Goal: Information Seeking & Learning: Find specific fact

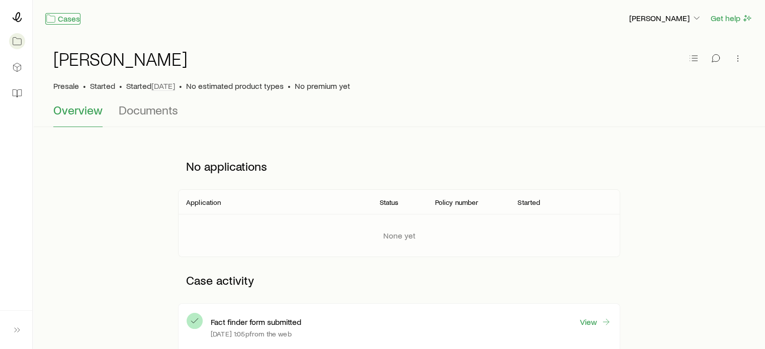
click at [64, 19] on link "Cases" at bounding box center [62, 19] width 35 height 12
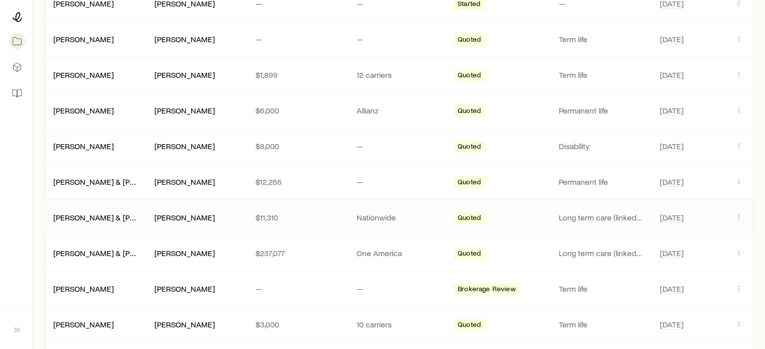
scroll to position [251, 0]
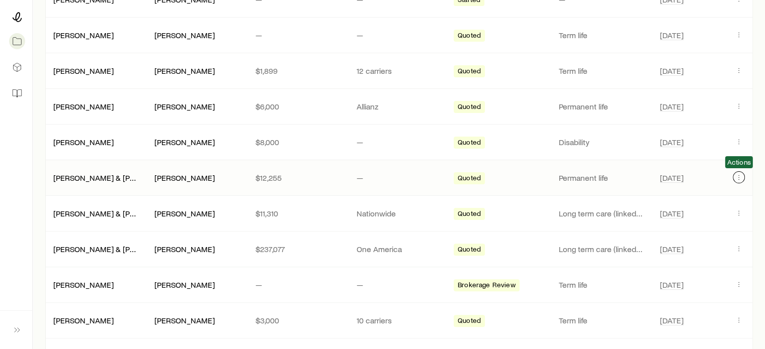
click at [735, 173] on icon "Client cases" at bounding box center [739, 177] width 8 height 8
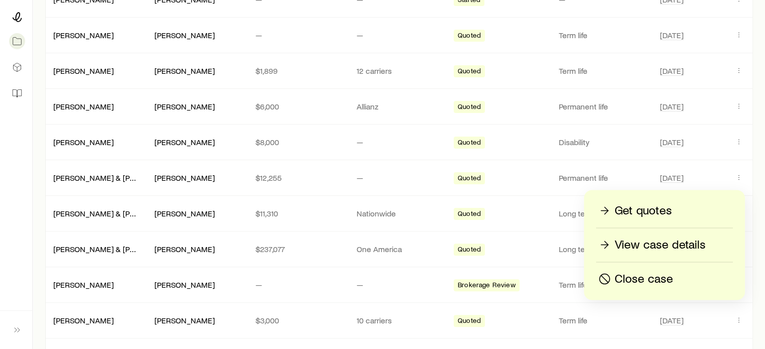
click at [662, 244] on p "View case details" at bounding box center [660, 245] width 91 height 16
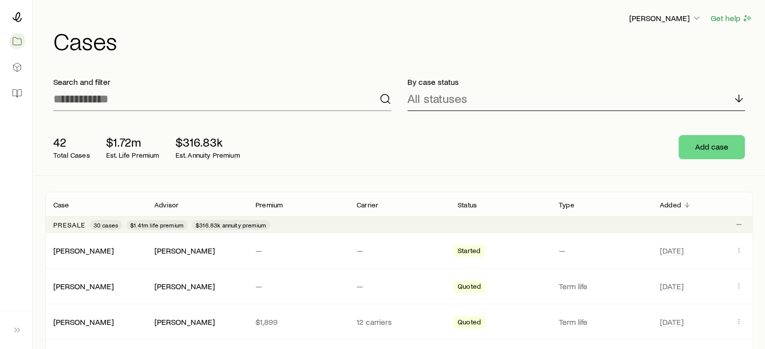
click at [491, 96] on div "All statuses" at bounding box center [576, 99] width 338 height 24
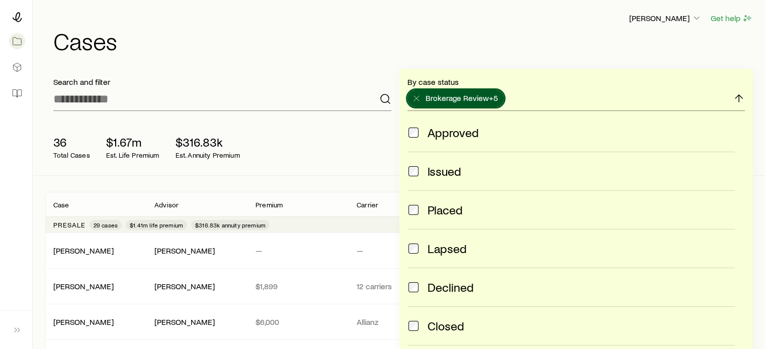
scroll to position [264, 0]
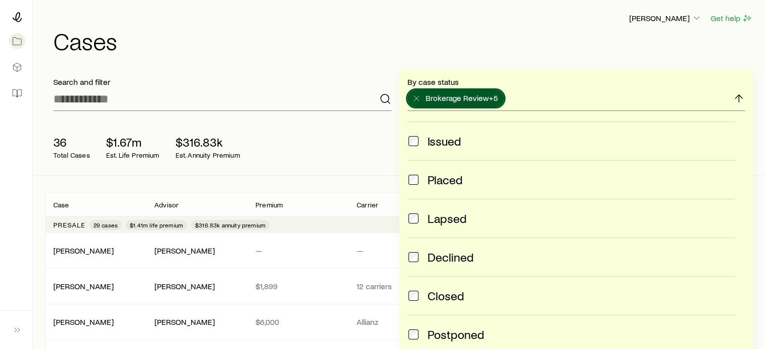
click at [412, 289] on span at bounding box center [413, 296] width 12 height 14
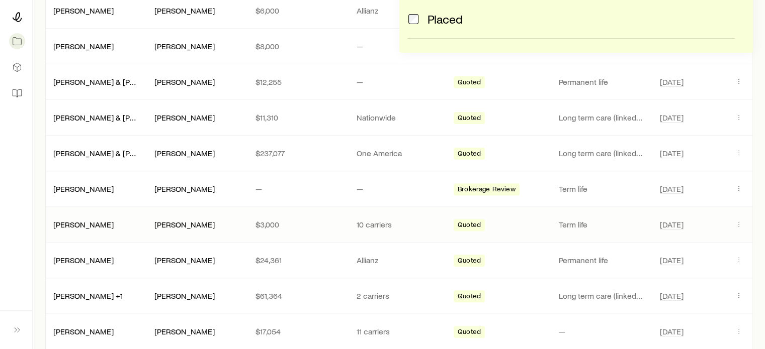
scroll to position [352, 0]
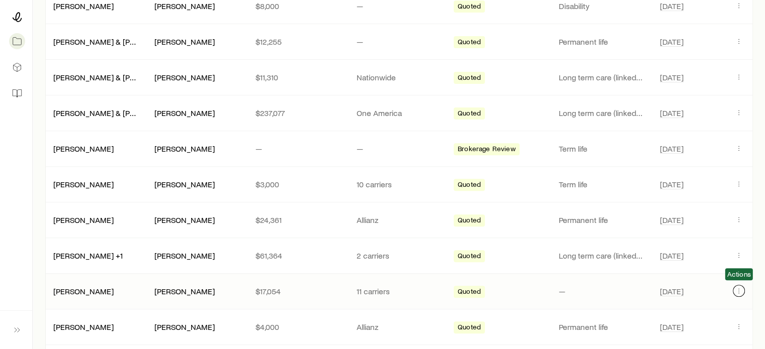
click at [738, 287] on icon "Client cases" at bounding box center [739, 291] width 8 height 8
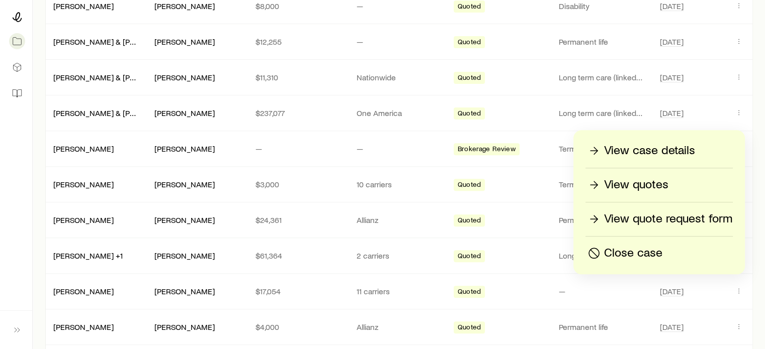
click at [652, 151] on p "View case details" at bounding box center [649, 151] width 91 height 16
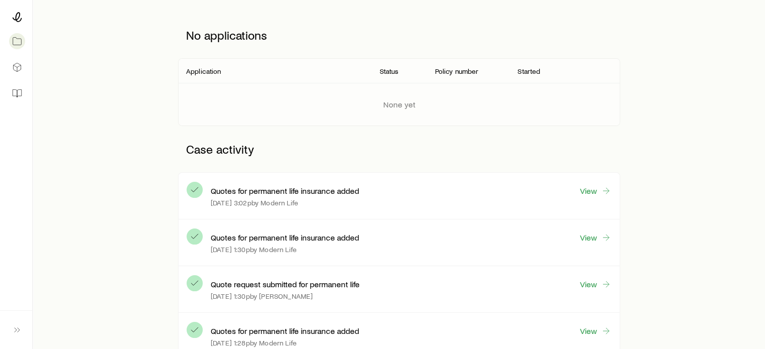
scroll to position [50, 0]
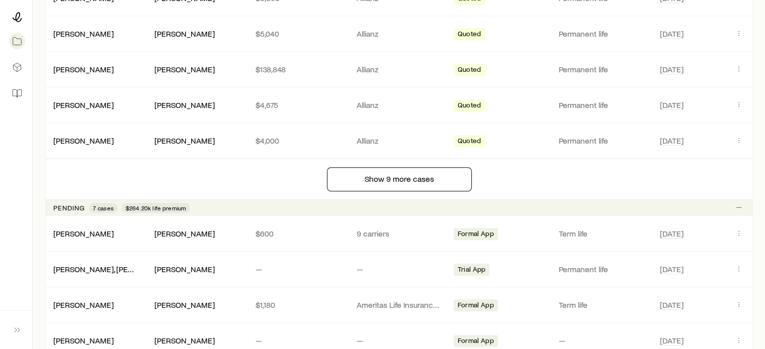
scroll to position [805, 0]
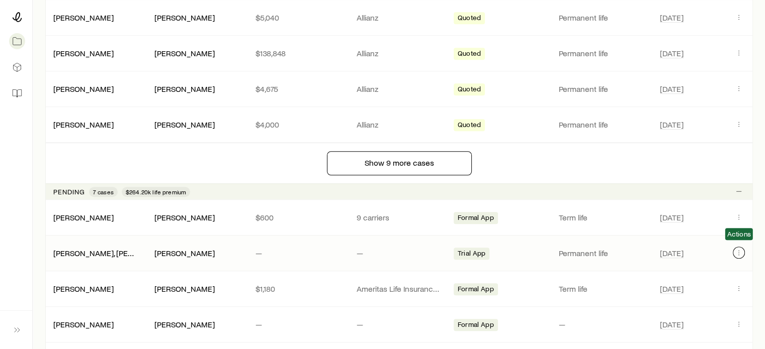
click at [741, 249] on icon "Client cases" at bounding box center [739, 253] width 8 height 8
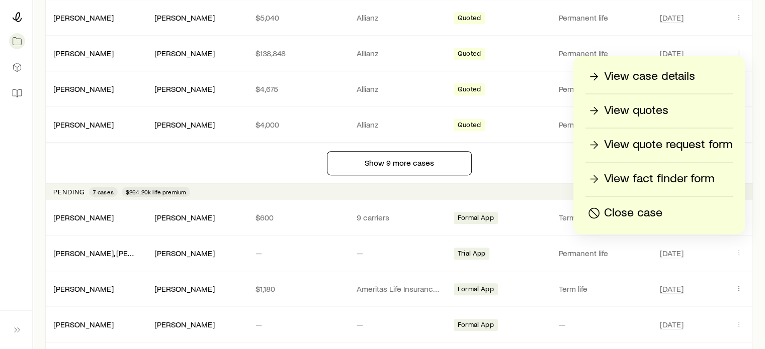
click at [643, 76] on p "View case details" at bounding box center [649, 76] width 91 height 16
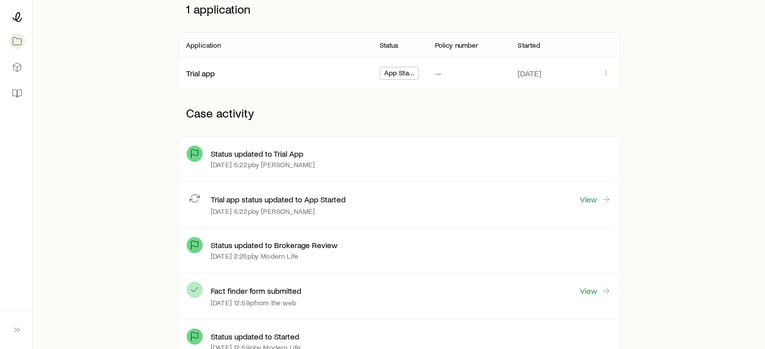
scroll to position [201, 0]
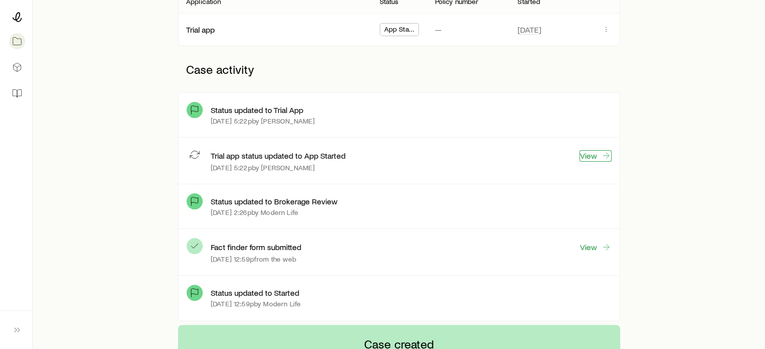
click at [603, 154] on icon at bounding box center [606, 156] width 10 height 10
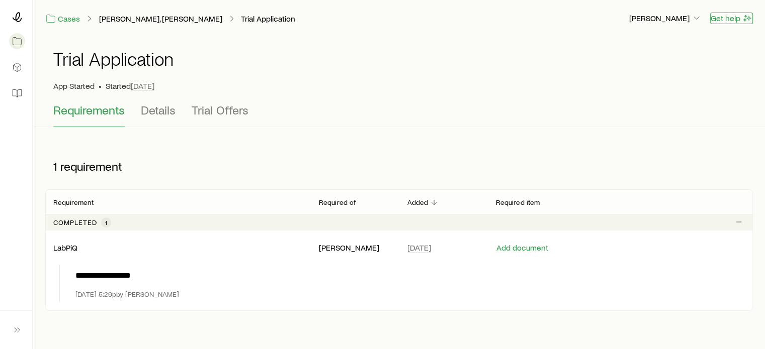
click at [733, 21] on button "Get help" at bounding box center [731, 19] width 43 height 12
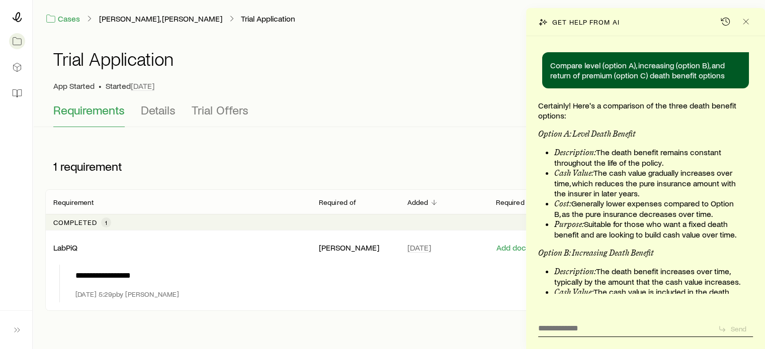
scroll to position [302, 0]
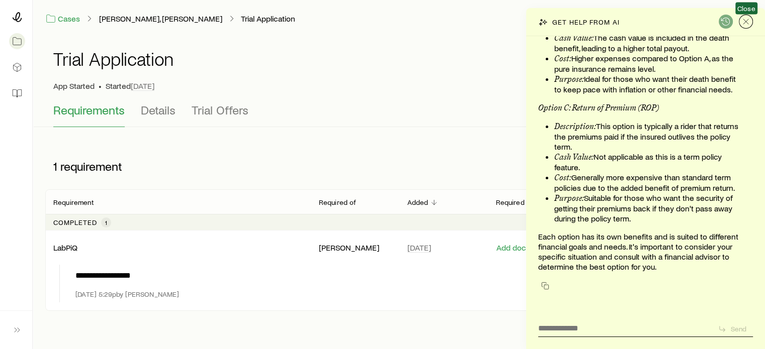
drag, startPoint x: 749, startPoint y: 18, endPoint x: 729, endPoint y: 22, distance: 21.0
click at [747, 20] on icon "Close" at bounding box center [746, 22] width 10 height 10
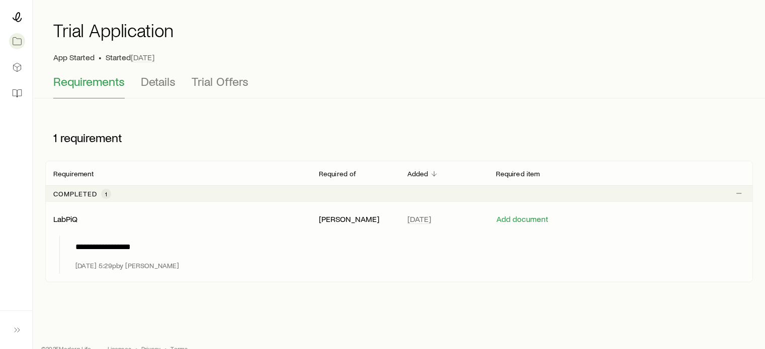
scroll to position [44, 0]
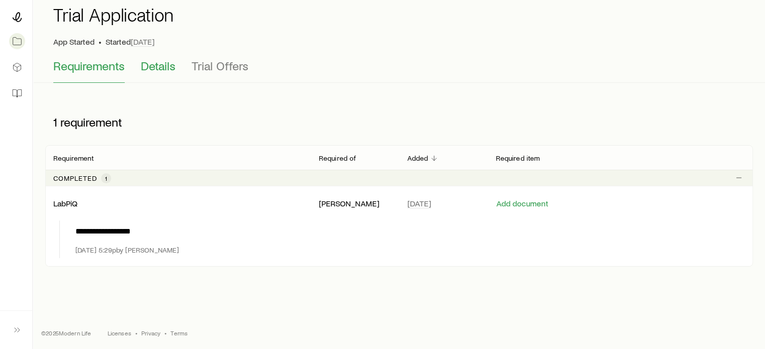
click at [165, 62] on span "Details" at bounding box center [158, 66] width 35 height 14
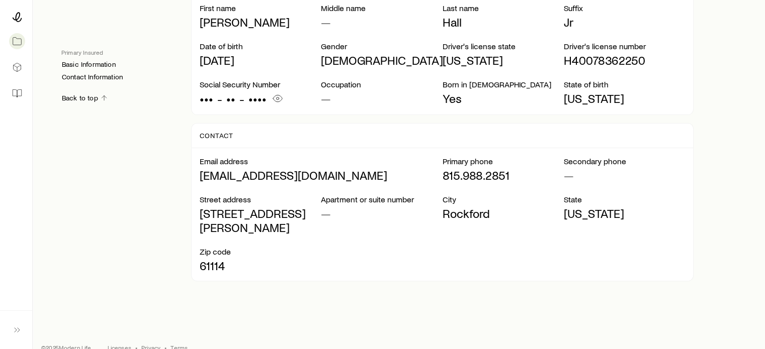
scroll to position [279, 0]
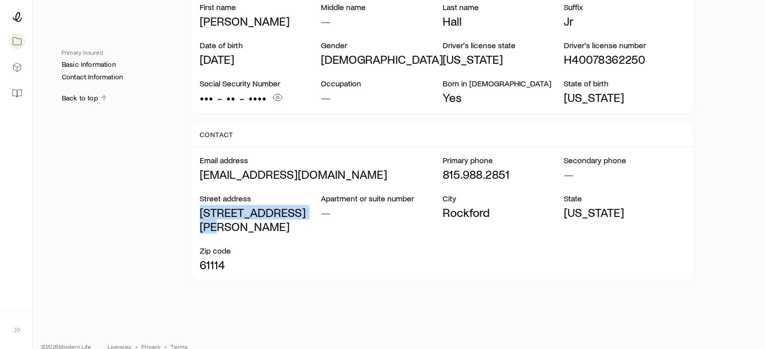
drag, startPoint x: 314, startPoint y: 208, endPoint x: 201, endPoint y: 211, distance: 113.2
click at [201, 211] on p "[STREET_ADDRESS][PERSON_NAME]" at bounding box center [260, 220] width 121 height 28
copy p "[STREET_ADDRESS][PERSON_NAME]"
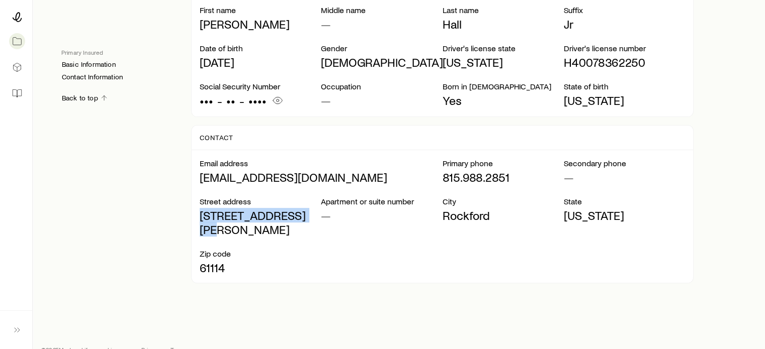
scroll to position [77, 0]
